Goal: Entertainment & Leisure: Consume media (video, audio)

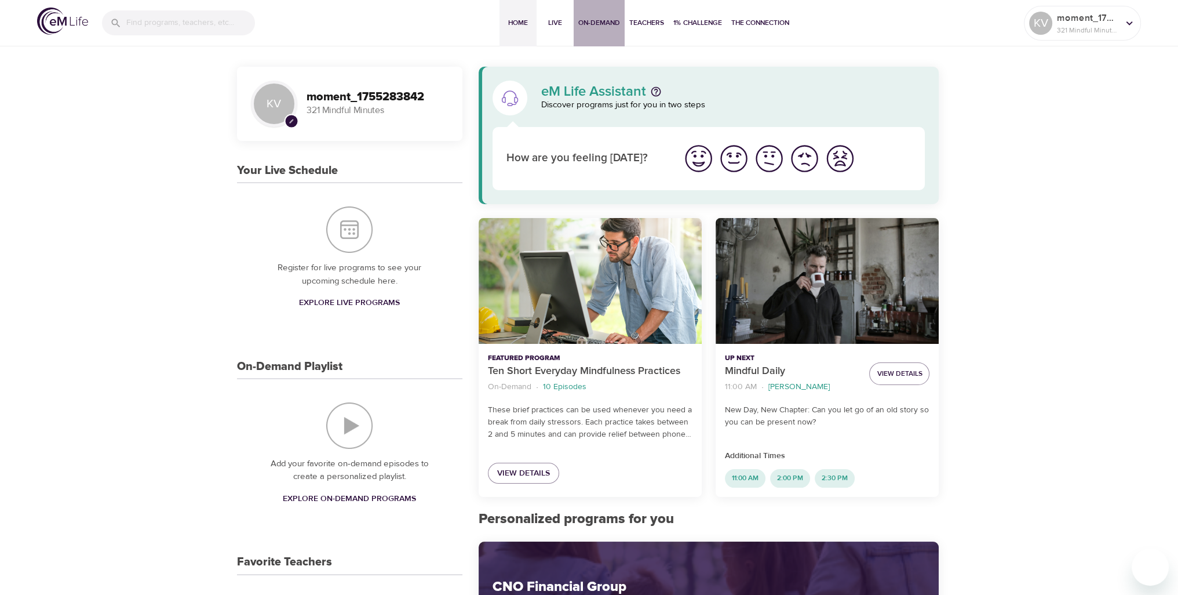
click at [581, 23] on span "On-Demand" at bounding box center [599, 23] width 42 height 12
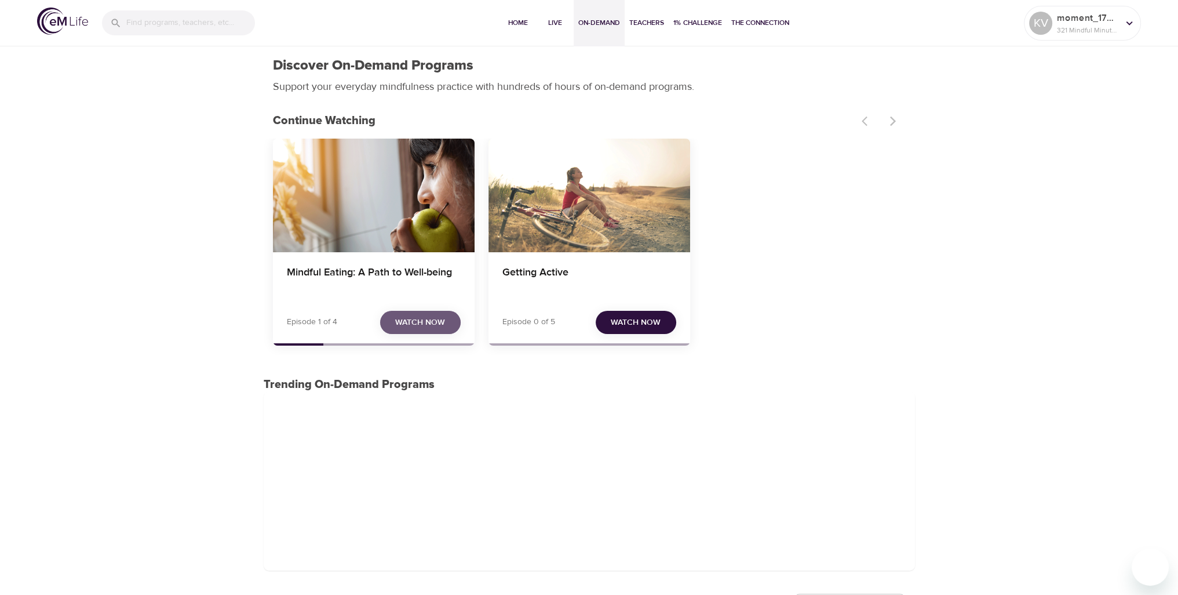
click at [388, 318] on button "Watch Now" at bounding box center [420, 323] width 81 height 24
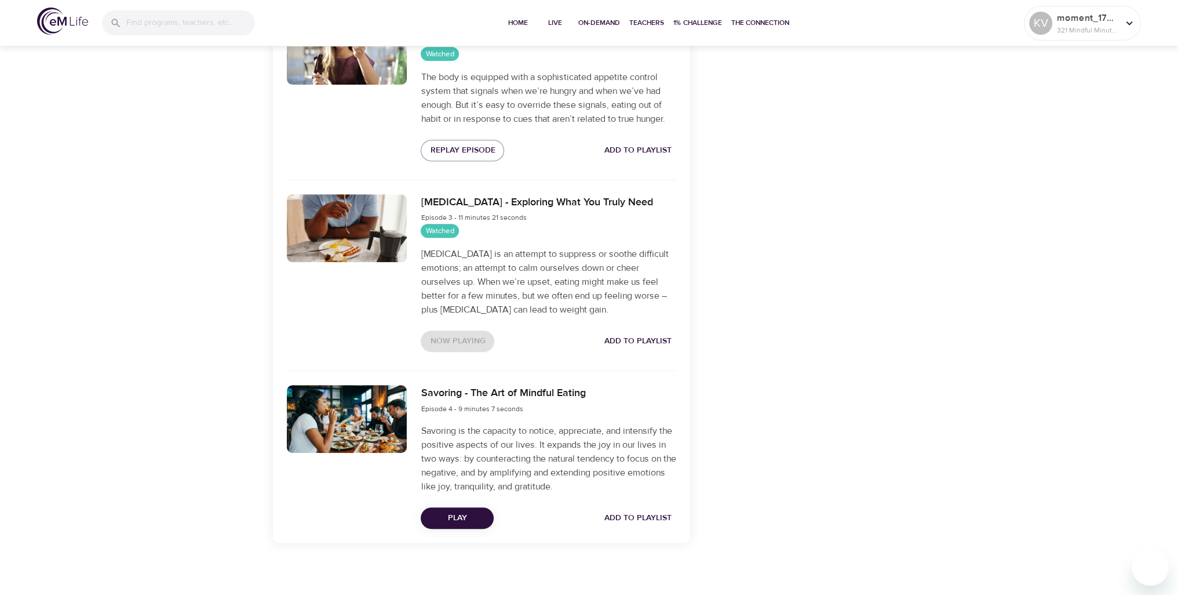
scroll to position [654, 0]
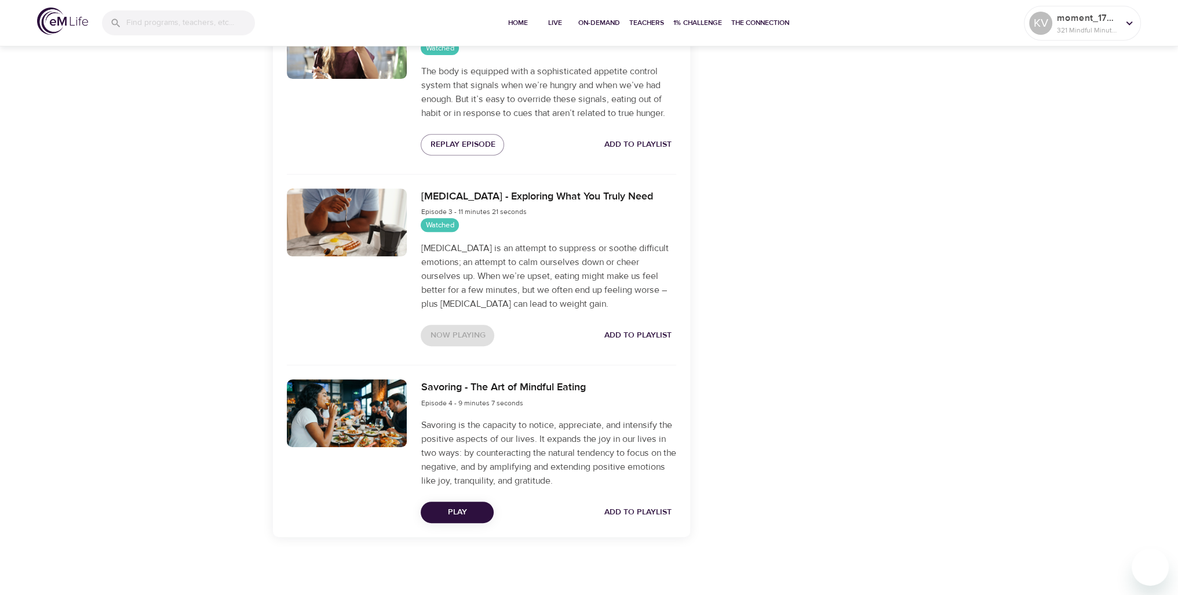
click at [476, 511] on span "Play" at bounding box center [457, 512] width 54 height 14
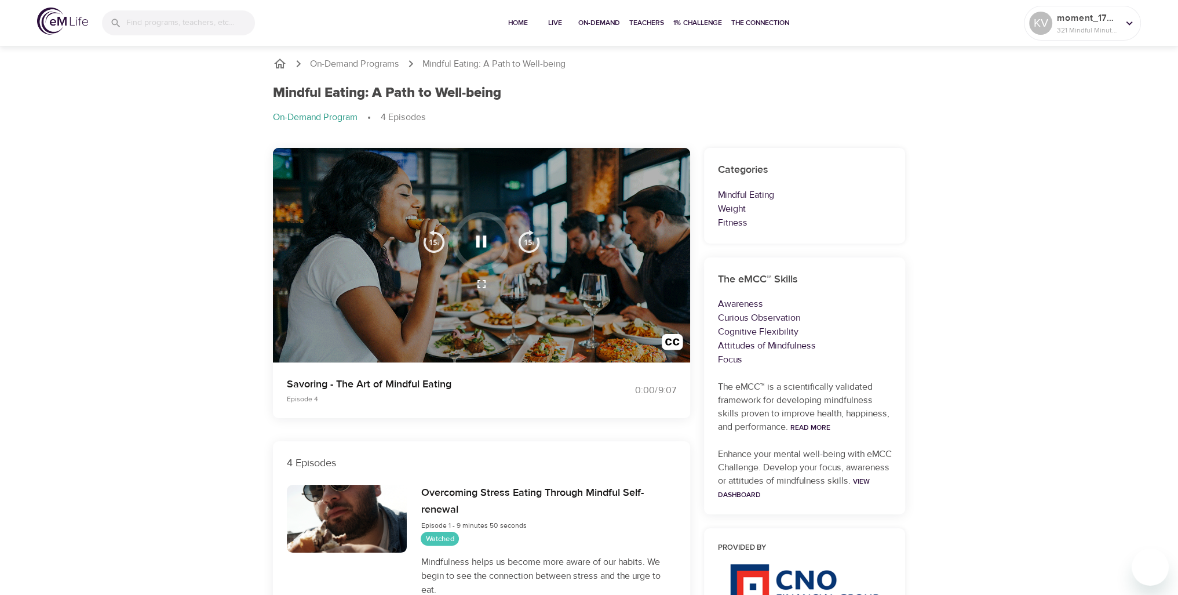
scroll to position [0, 0]
click at [671, 67] on ol "On-Demand Programs Mindful Eating: A Path to Well-being" at bounding box center [589, 64] width 633 height 14
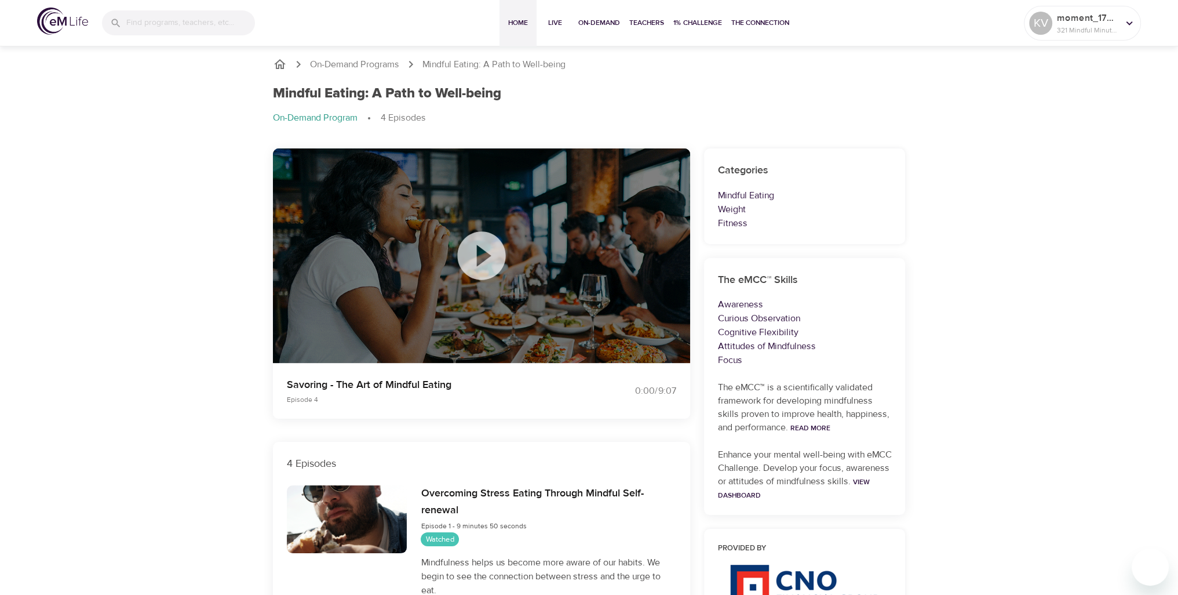
click at [529, 24] on span "Home" at bounding box center [518, 23] width 28 height 12
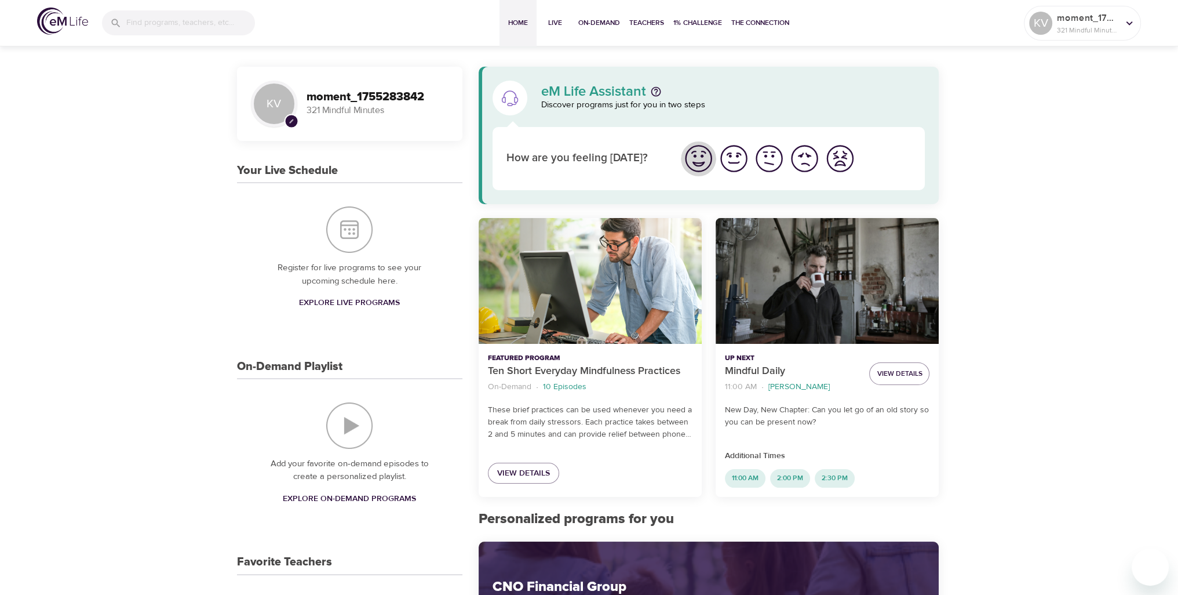
click at [692, 163] on img "I'm feeling great" at bounding box center [699, 159] width 32 height 32
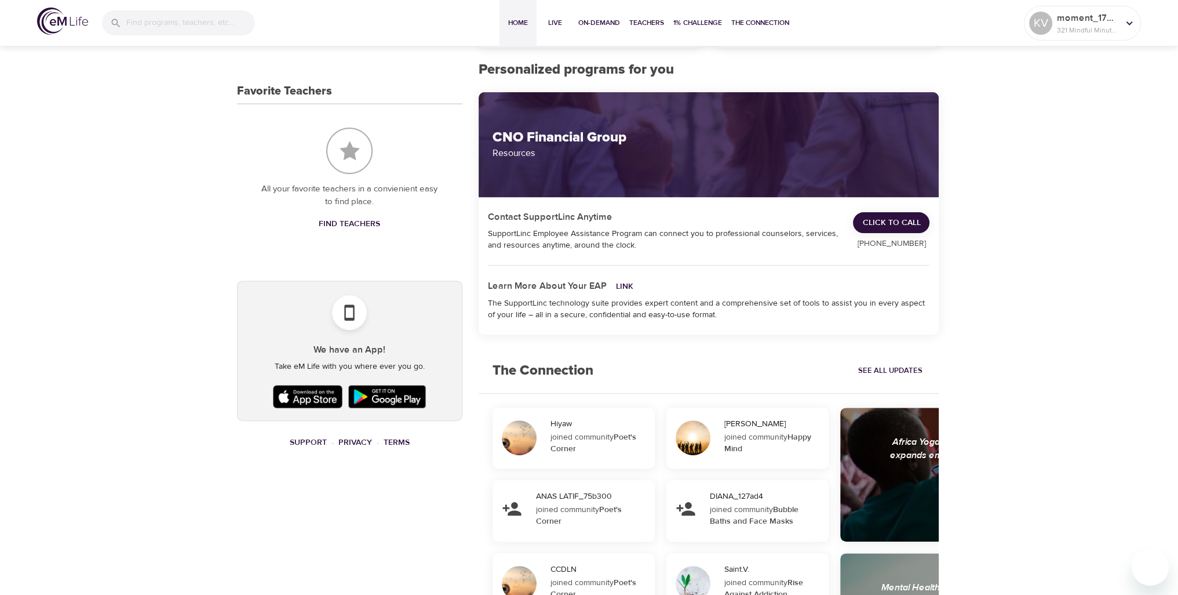
scroll to position [696, 0]
